Goal: Book appointment/travel/reservation

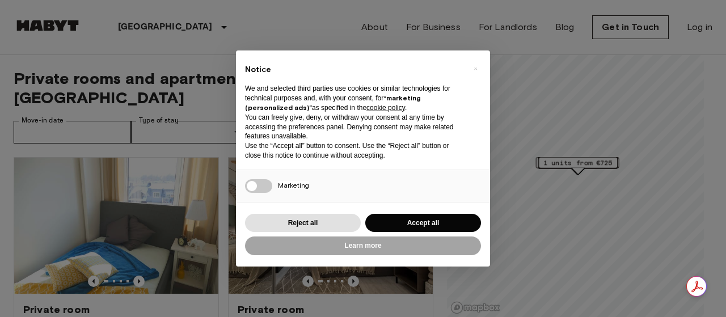
click at [178, 111] on div "× Notice We and selected third parties use cookies or similar technologies for …" at bounding box center [363, 158] width 726 height 317
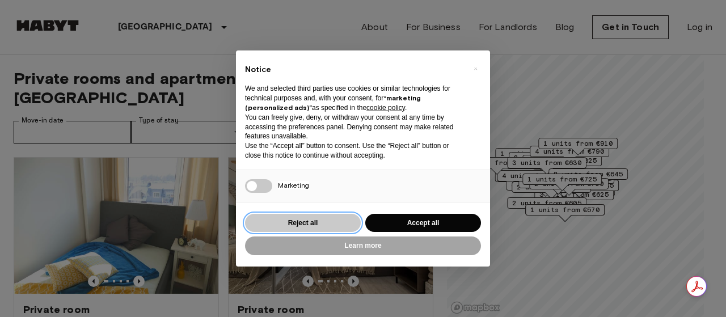
click at [352, 224] on button "Reject all" at bounding box center [303, 223] width 116 height 19
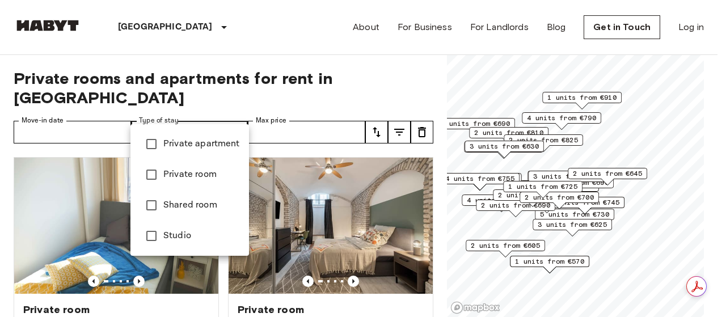
click at [590, 171] on div at bounding box center [363, 158] width 726 height 317
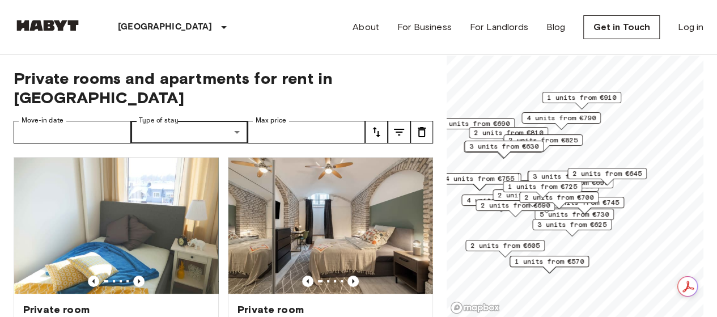
click at [590, 171] on span "2 units from €645" at bounding box center [607, 173] width 69 height 10
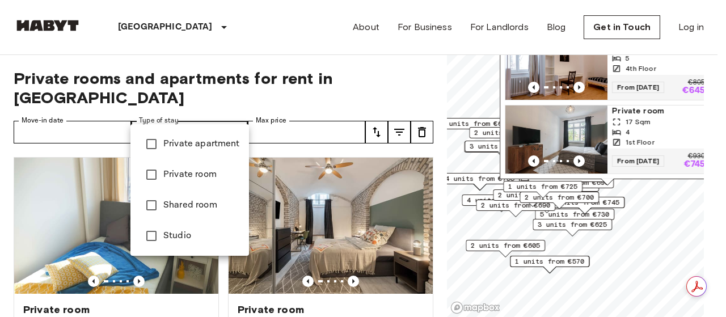
click at [85, 112] on div at bounding box center [363, 158] width 726 height 317
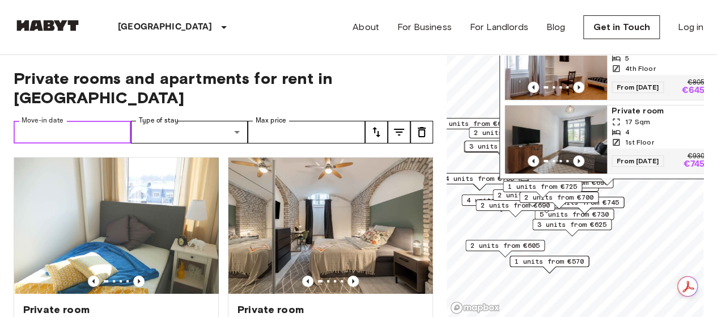
click at [85, 121] on input "Move-in date" at bounding box center [72, 132] width 117 height 23
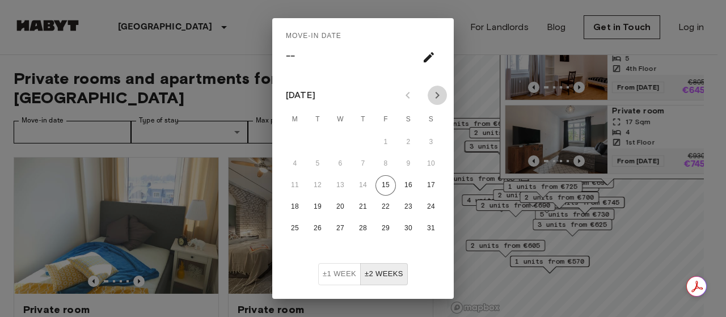
click at [436, 93] on icon "Next month" at bounding box center [438, 95] width 4 height 7
click at [293, 140] on button "1" at bounding box center [295, 142] width 20 height 20
type input "**********"
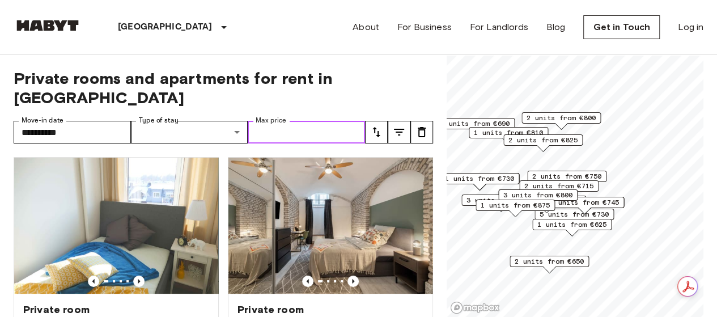
click at [286, 121] on input "Max price" at bounding box center [306, 132] width 117 height 23
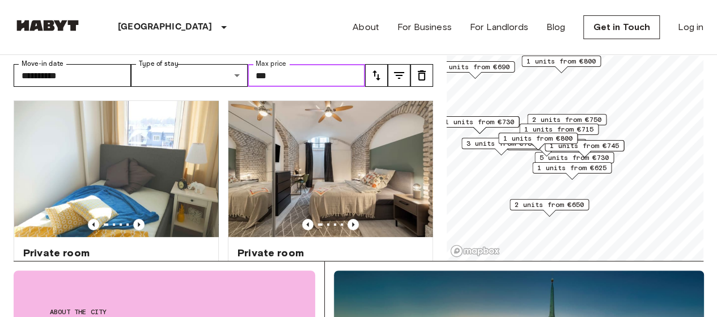
scroll to position [57, 0]
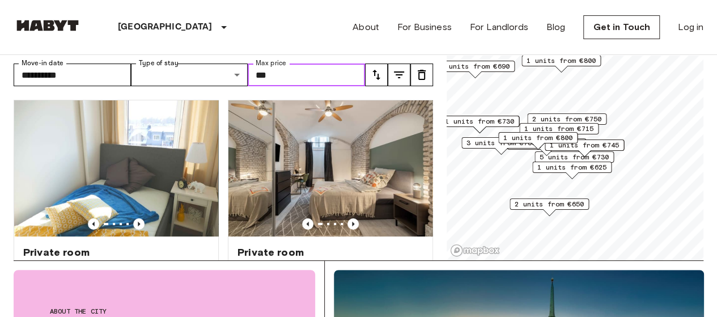
type input "***"
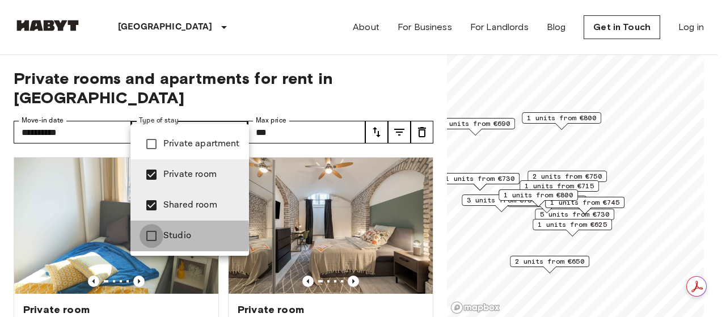
type input "**********"
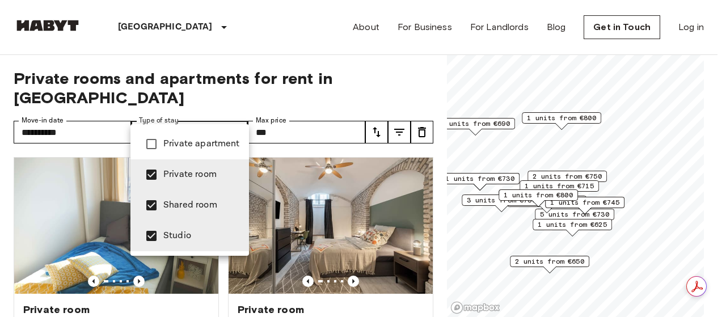
click at [312, 58] on div at bounding box center [363, 158] width 726 height 317
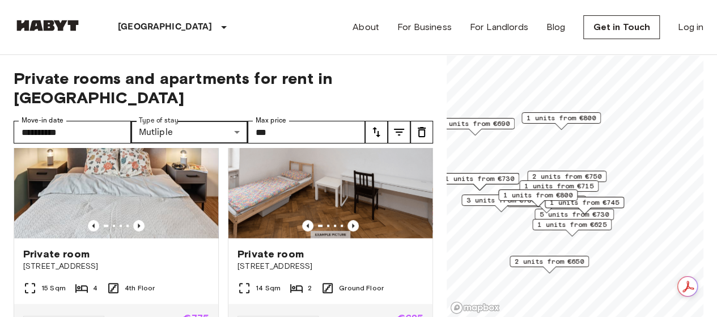
scroll to position [556, 0]
click at [348, 221] on icon "Previous image" at bounding box center [353, 226] width 11 height 11
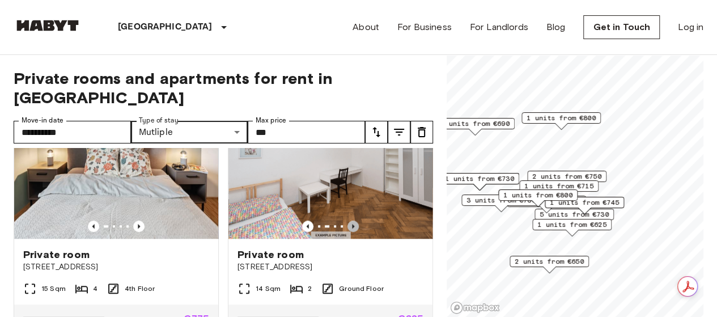
click at [348, 221] on icon "Previous image" at bounding box center [353, 226] width 11 height 11
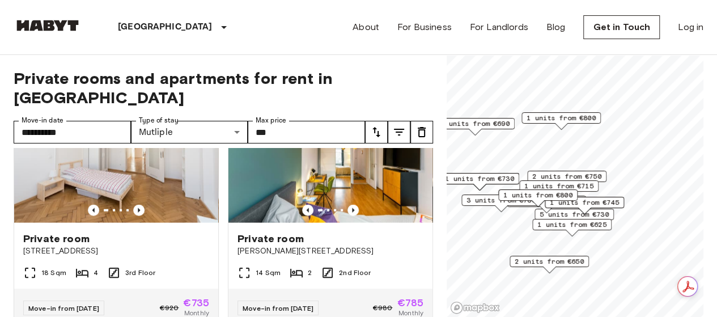
scroll to position [1325, 0]
click at [140, 214] on icon "Previous image" at bounding box center [138, 209] width 11 height 11
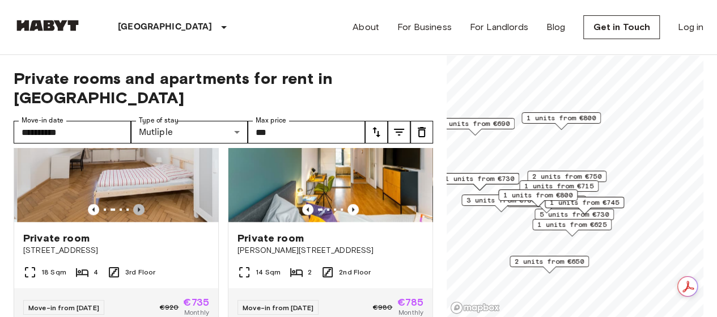
click at [140, 214] on icon "Previous image" at bounding box center [138, 209] width 11 height 11
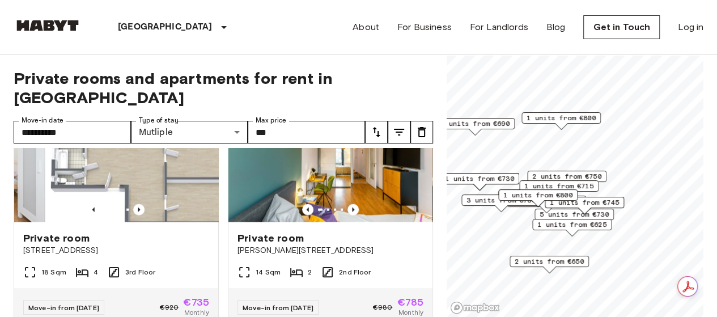
click at [140, 214] on icon "Previous image" at bounding box center [138, 209] width 11 height 11
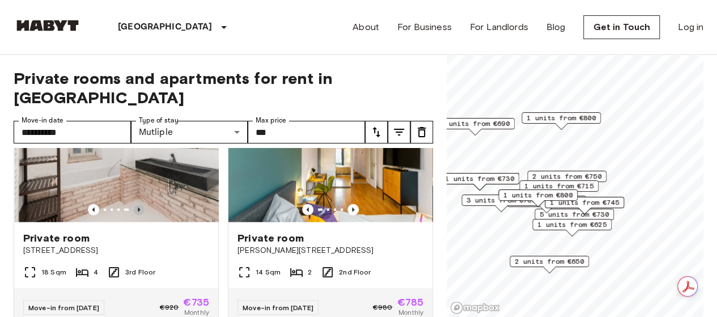
click at [140, 214] on icon "Previous image" at bounding box center [138, 209] width 11 height 11
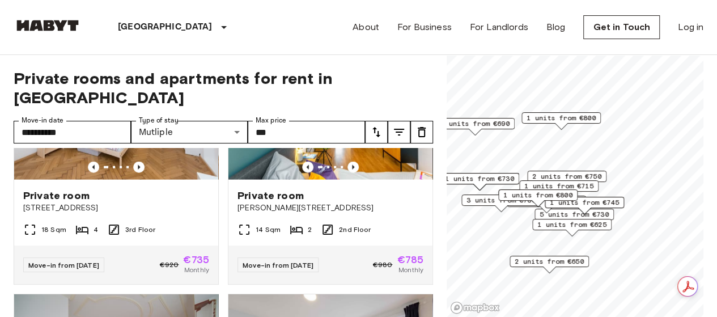
scroll to position [1367, 0]
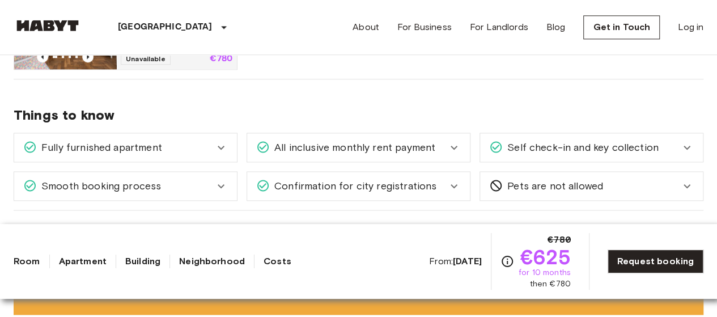
scroll to position [684, 0]
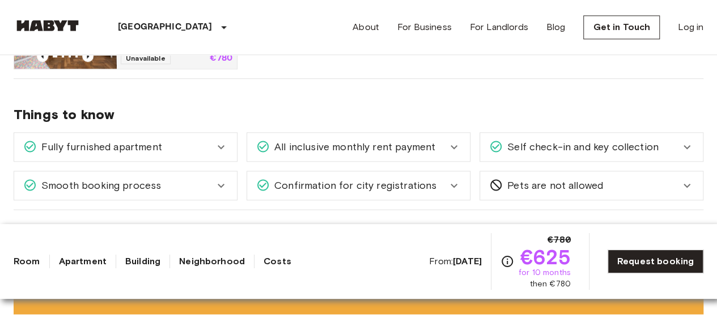
click at [370, 187] on span "Confirmation for city registrations" at bounding box center [353, 185] width 167 height 15
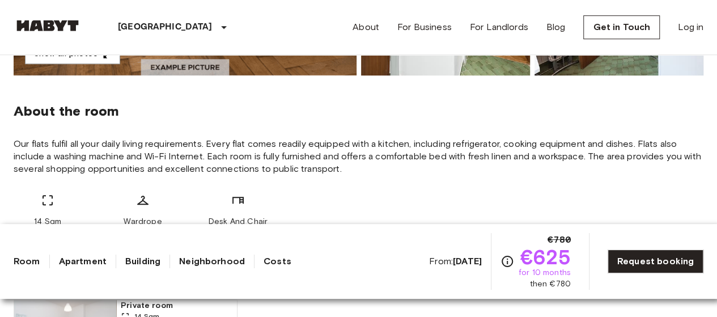
scroll to position [0, 0]
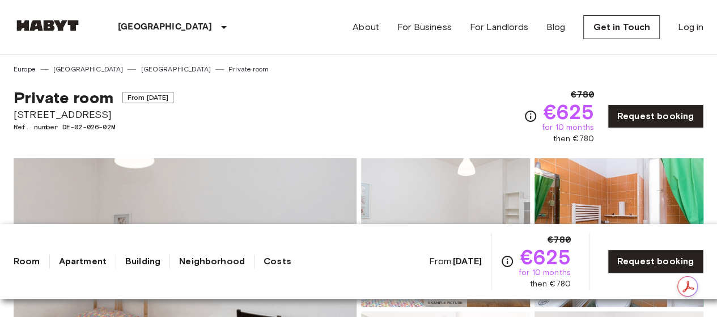
click at [654, 120] on link "Request booking" at bounding box center [656, 116] width 96 height 24
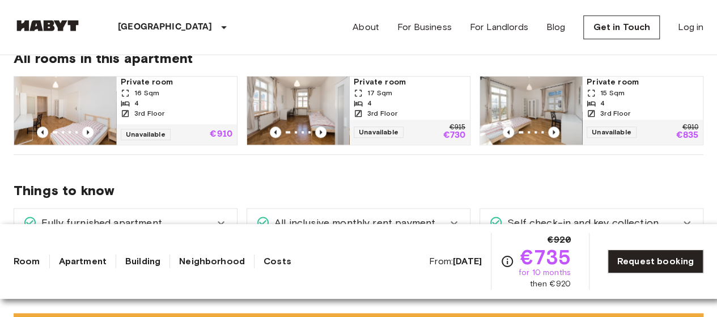
scroll to position [599, 0]
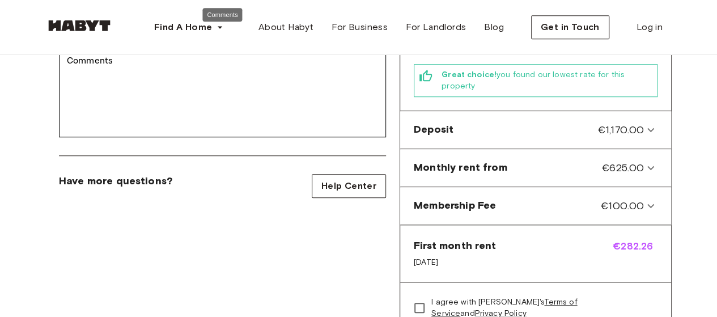
scroll to position [403, 0]
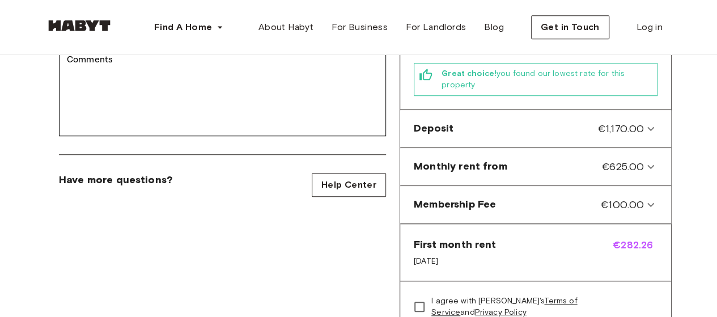
click at [474, 192] on Fee-panel "Membership Fee €100.00" at bounding box center [536, 205] width 262 height 28
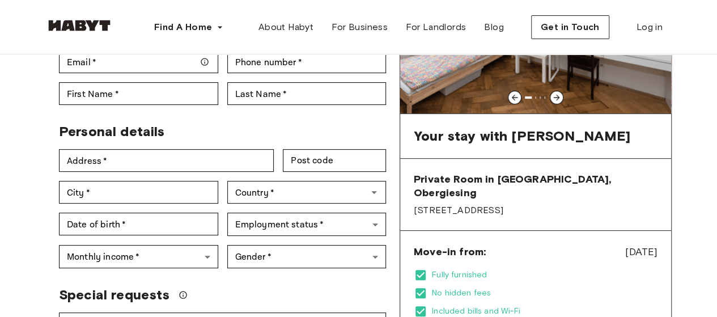
scroll to position [0, 0]
